Goal: Navigation & Orientation: Find specific page/section

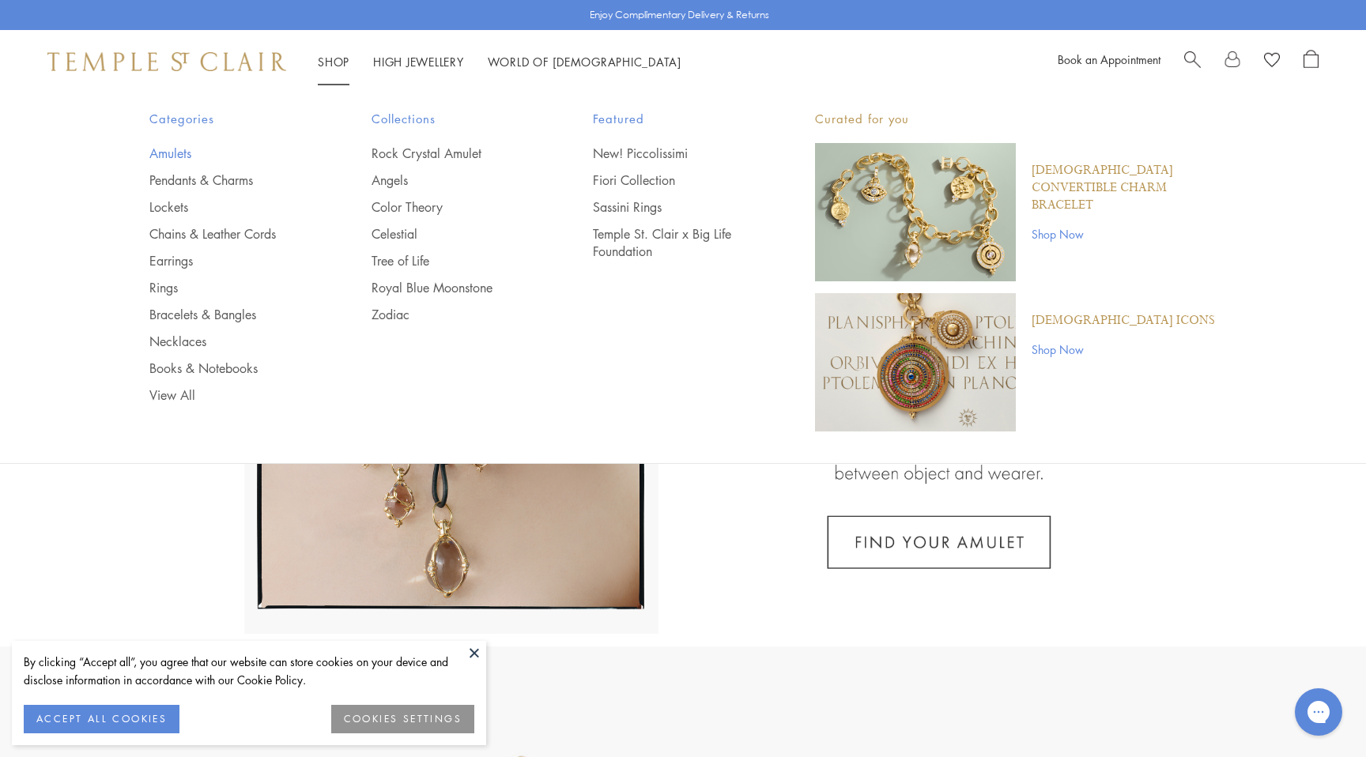
click at [188, 151] on link "Amulets" at bounding box center [228, 153] width 159 height 17
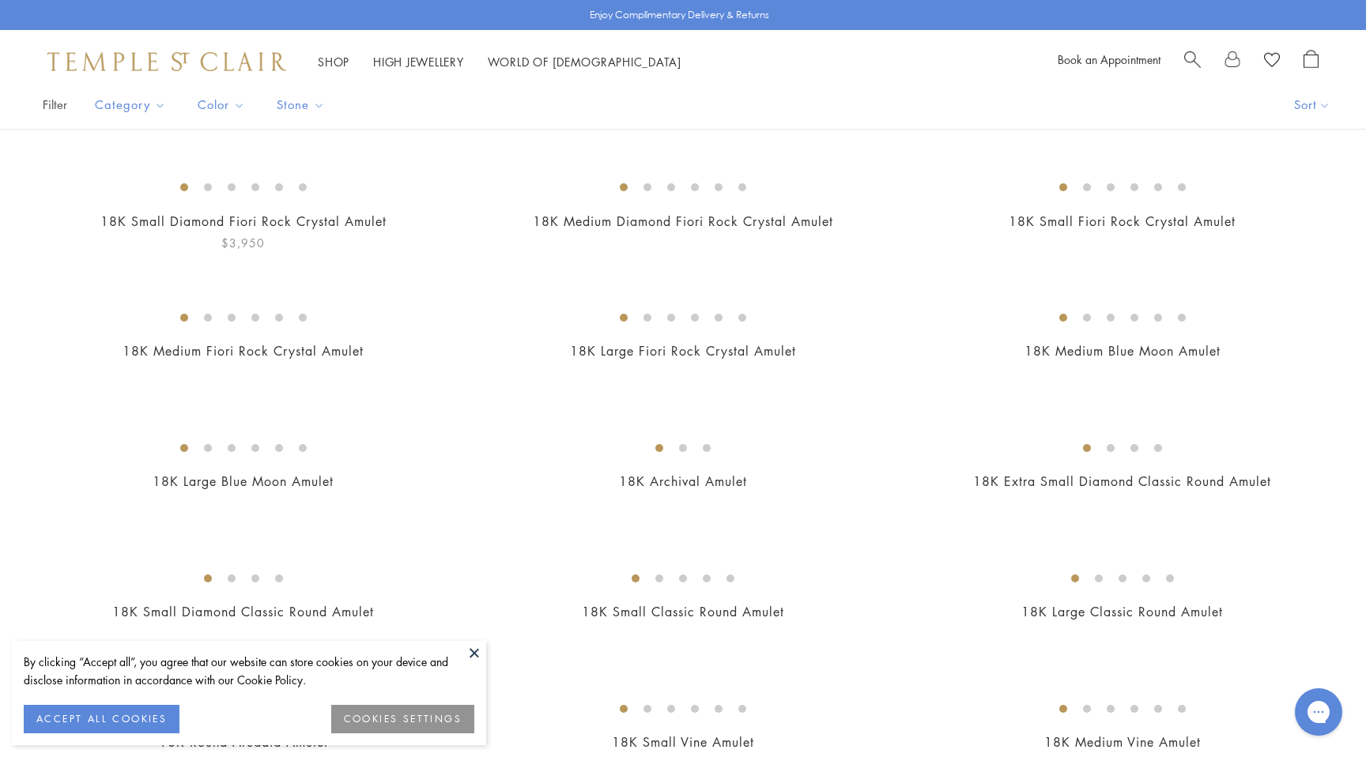
click at [0, 0] on img at bounding box center [0, 0] width 0 height 0
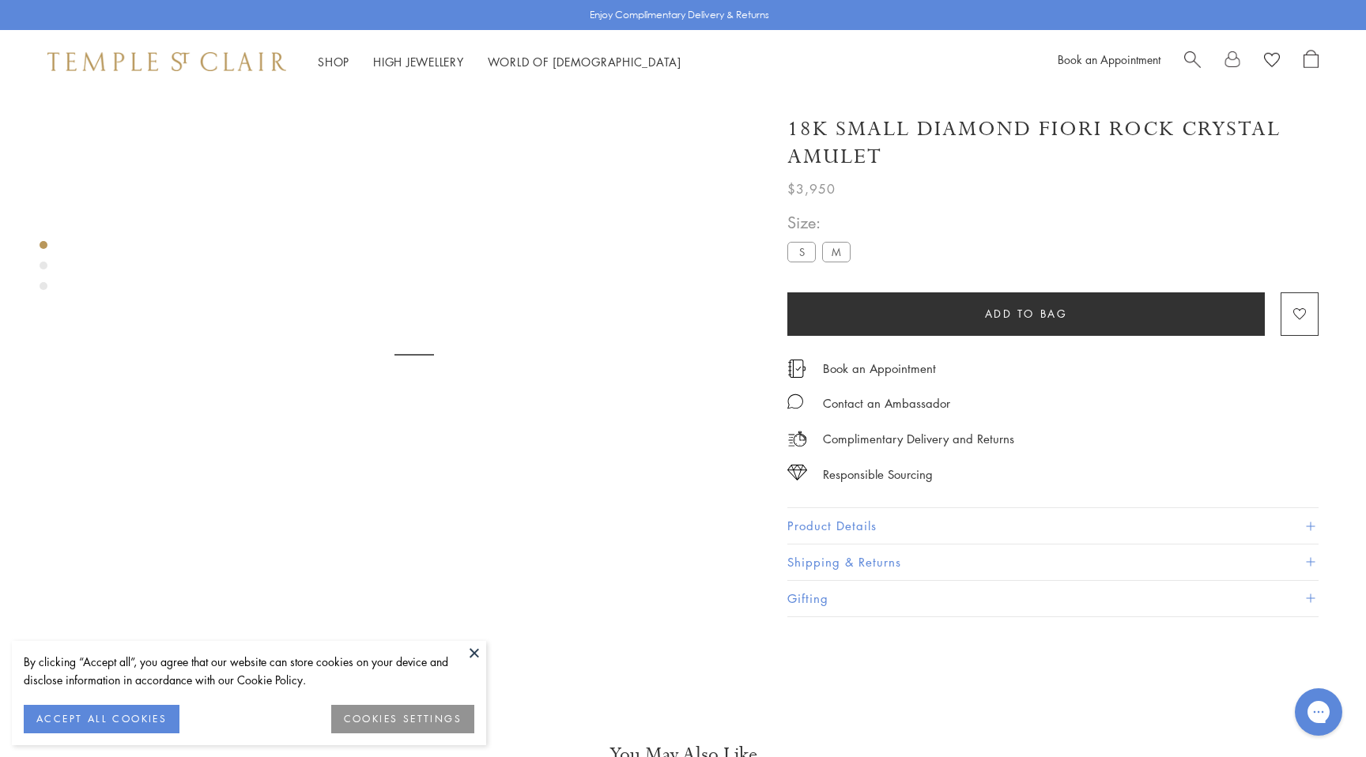
scroll to position [93, 0]
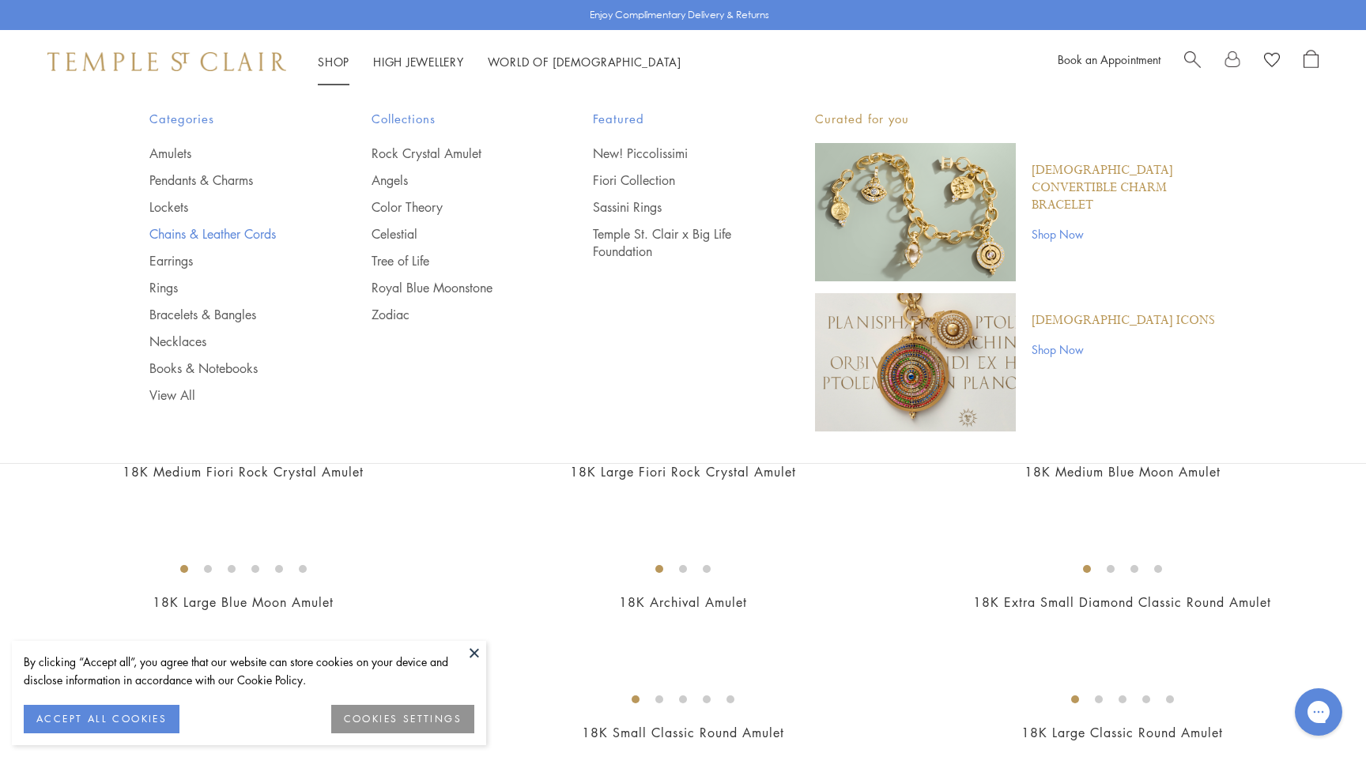
click at [176, 231] on link "Chains & Leather Cords" at bounding box center [228, 233] width 159 height 17
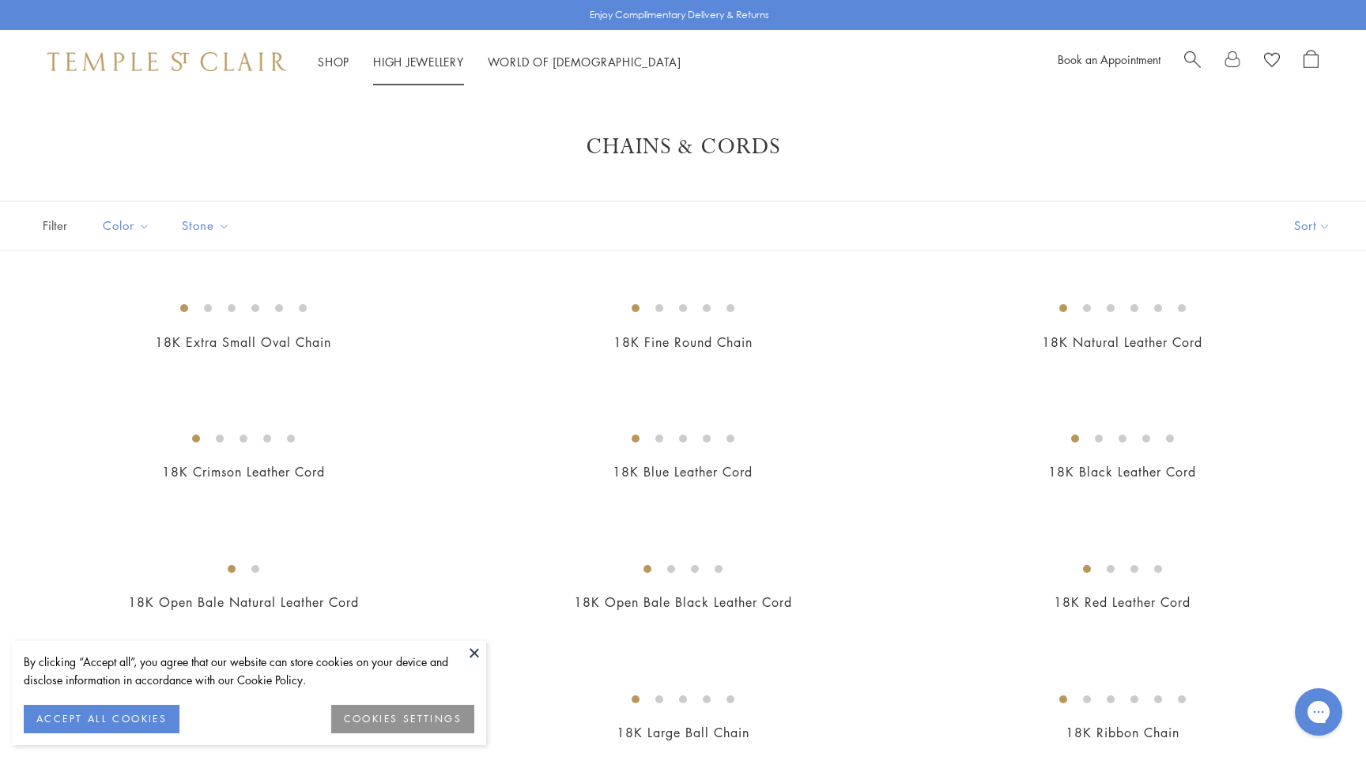
click at [439, 66] on link "High Jewellery High Jewellery" at bounding box center [418, 62] width 91 height 16
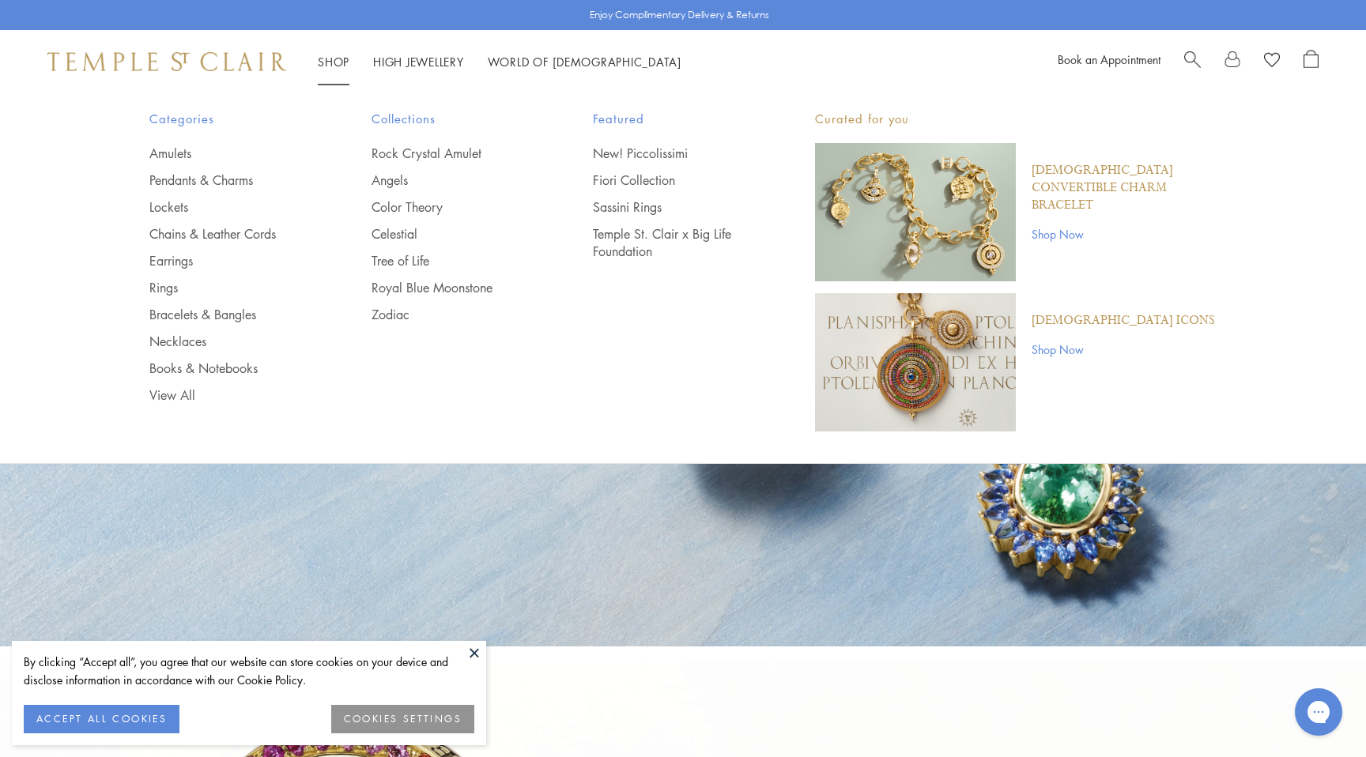
click at [329, 62] on link "Shop Shop" at bounding box center [334, 62] width 32 height 16
click at [669, 160] on link "New! Piccolissimi" at bounding box center [672, 153] width 159 height 17
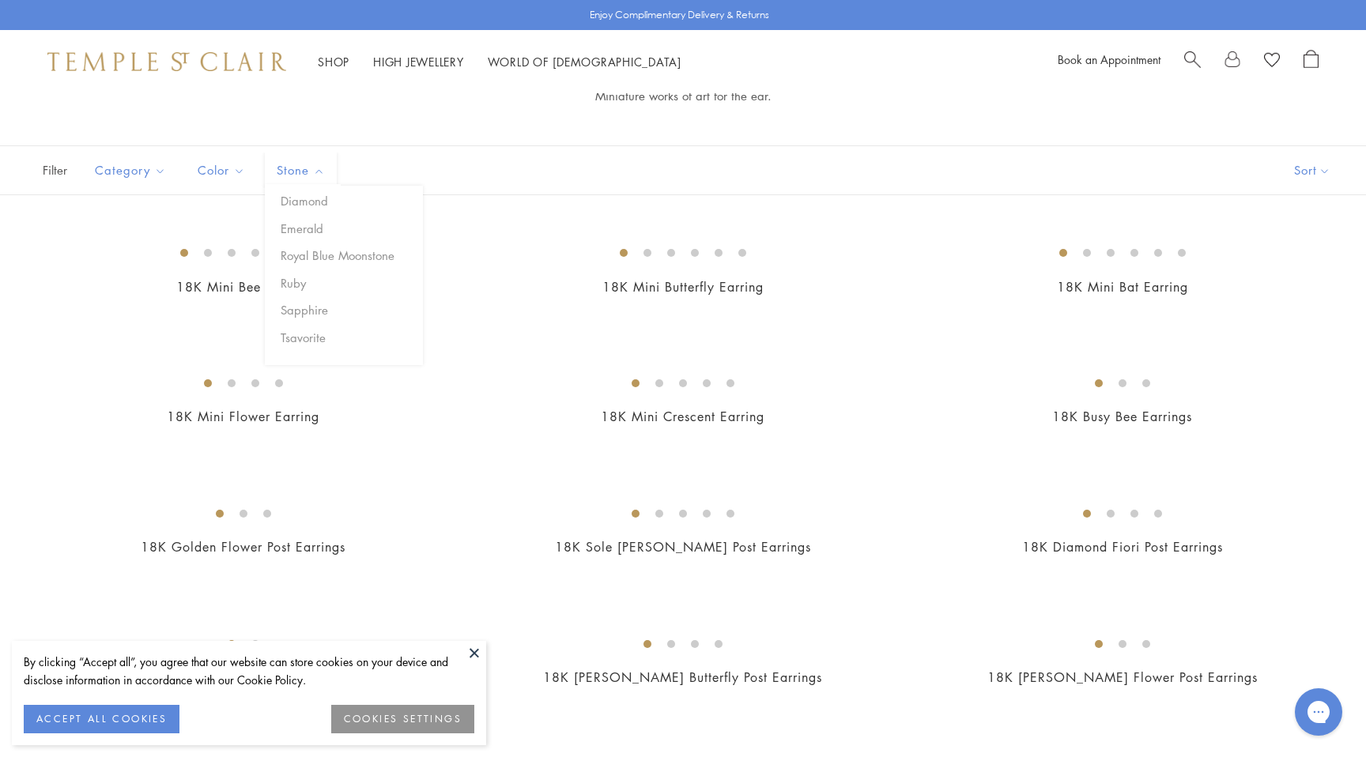
scroll to position [155, 0]
